Goal: Find contact information: Find contact information

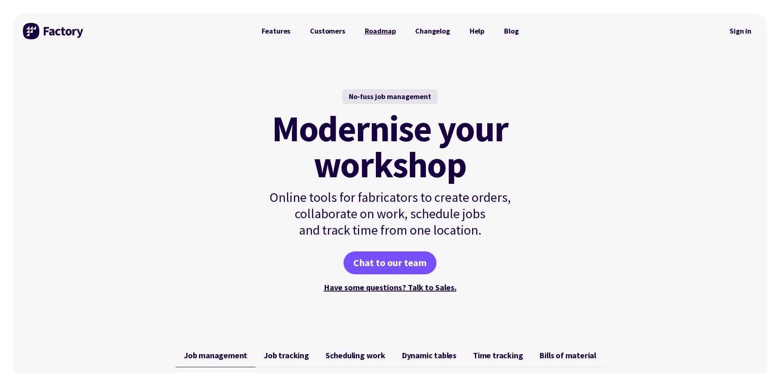
click at [387, 33] on link "Roadmap" at bounding box center [380, 31] width 51 height 16
click at [285, 29] on link "Features" at bounding box center [276, 31] width 49 height 16
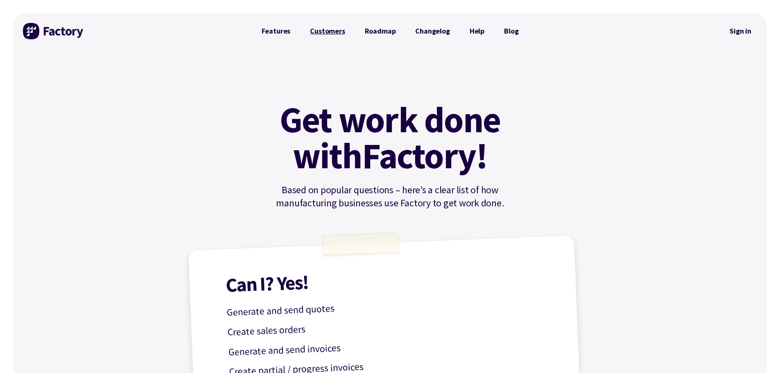
click at [324, 27] on link "Customers" at bounding box center [327, 31] width 54 height 16
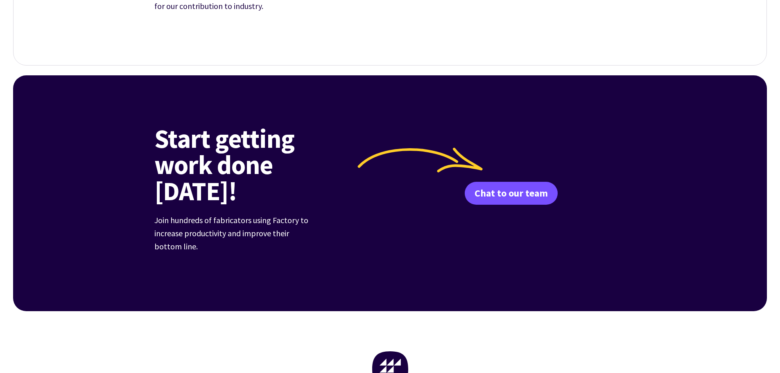
scroll to position [1182, 0]
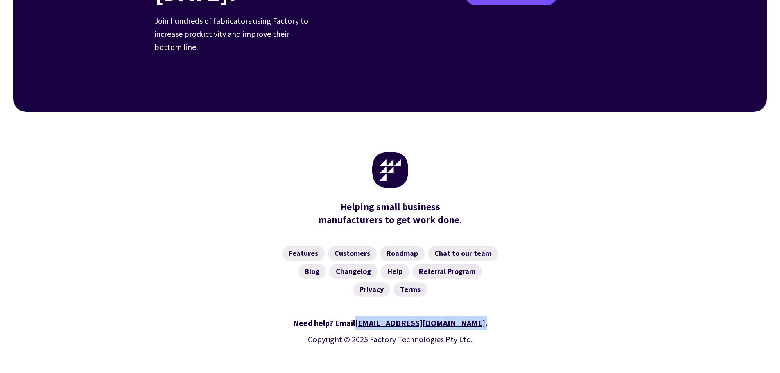
drag, startPoint x: 456, startPoint y: 297, endPoint x: 388, endPoint y: 302, distance: 68.9
click at [388, 316] on div "Need help? Email hello@factory.app ." at bounding box center [390, 322] width 472 height 13
copy div "hello@factory.app ."
click at [551, 253] on nav "Features Customers Roadmap Chat to our team Blog Changelog Help Referral Progra…" at bounding box center [390, 271] width 472 height 51
drag, startPoint x: 454, startPoint y: 299, endPoint x: 387, endPoint y: 302, distance: 67.2
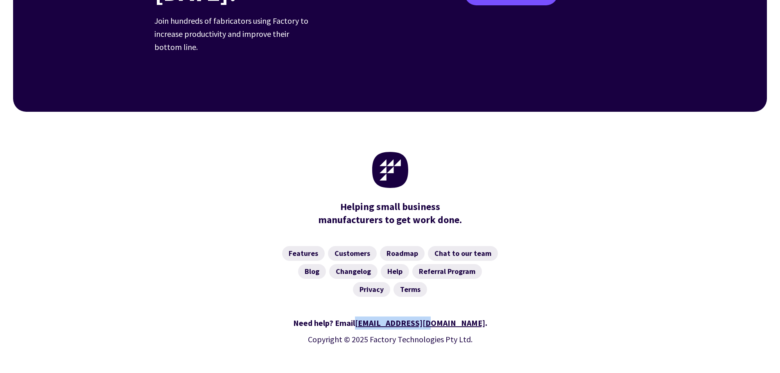
click at [387, 316] on div "Need help? Email hello@factory.app ." at bounding box center [390, 322] width 472 height 13
copy link "[EMAIL_ADDRESS][DOMAIN_NAME]"
click at [518, 307] on div "Need help? Email hello@factory.app . Copyright © 2025 Factory Technologies Pty …" at bounding box center [390, 346] width 472 height 79
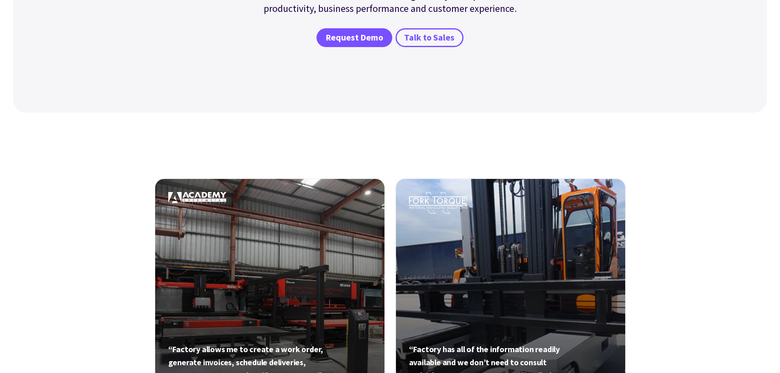
scroll to position [0, 0]
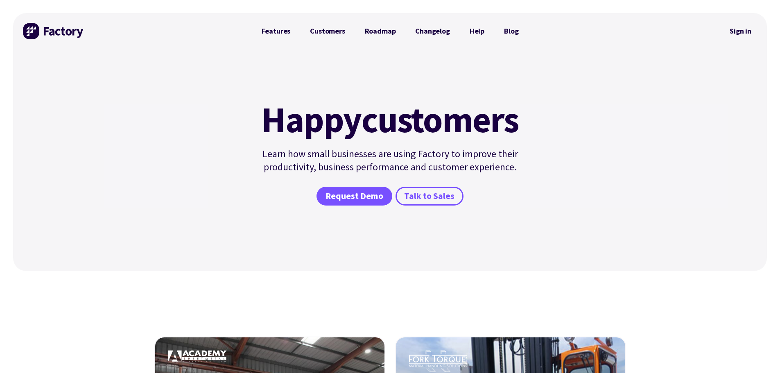
click at [573, 125] on div "Happy customers Learn how small businesses are using Factory to improve their p…" at bounding box center [390, 160] width 754 height 222
click at [611, 137] on div "Happy customers Learn how small businesses are using Factory to improve their p…" at bounding box center [390, 160] width 754 height 222
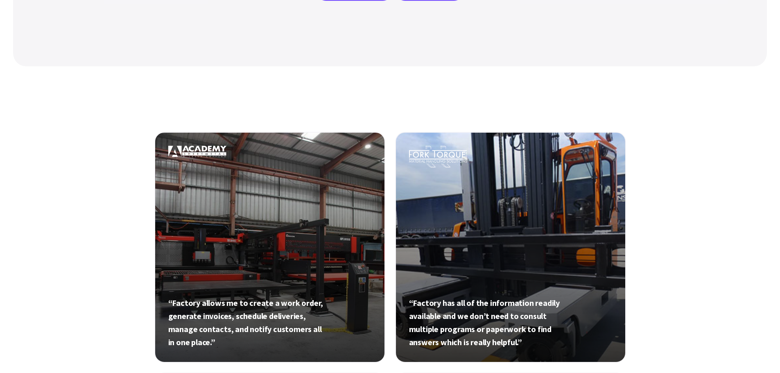
click at [223, 320] on link at bounding box center [269, 247] width 231 height 231
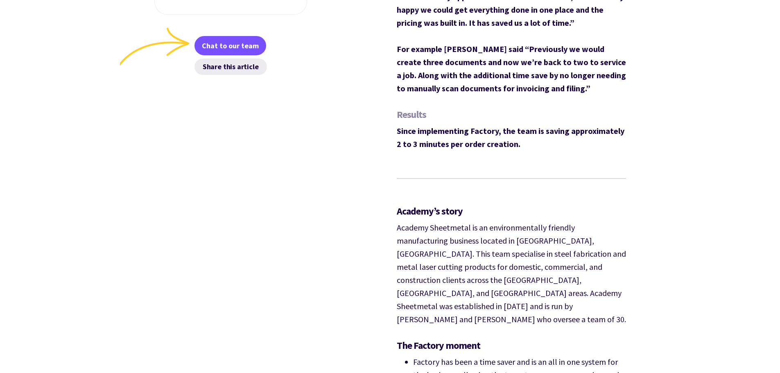
scroll to position [614, 0]
